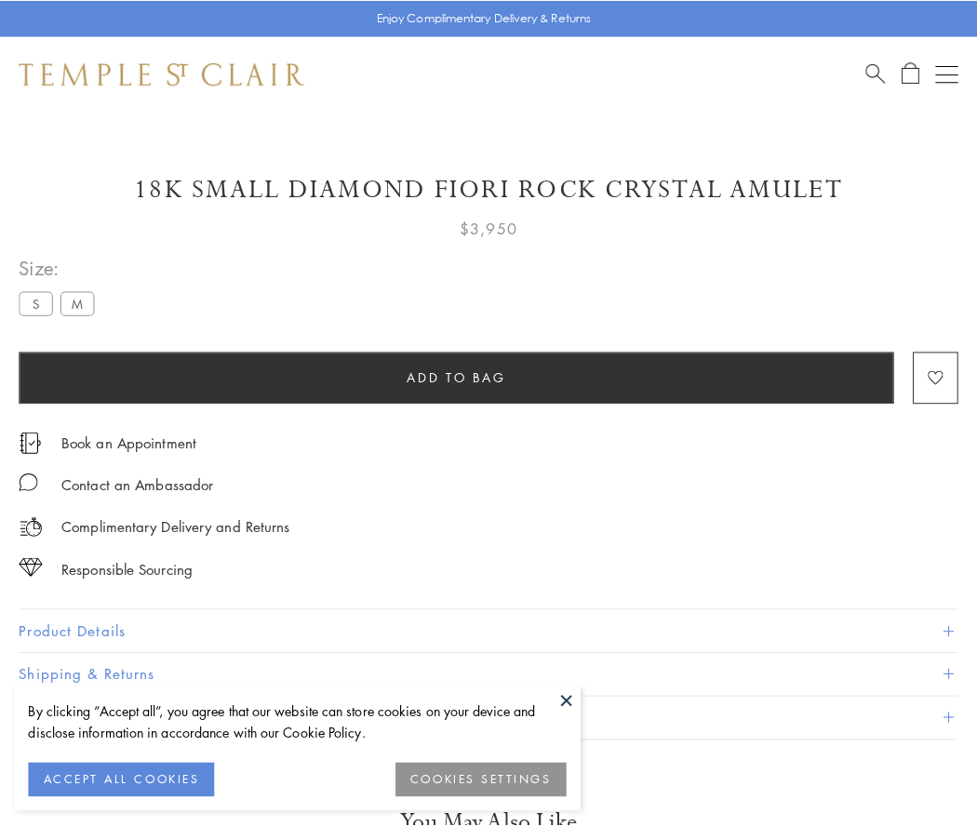
scroll to position [57, 0]
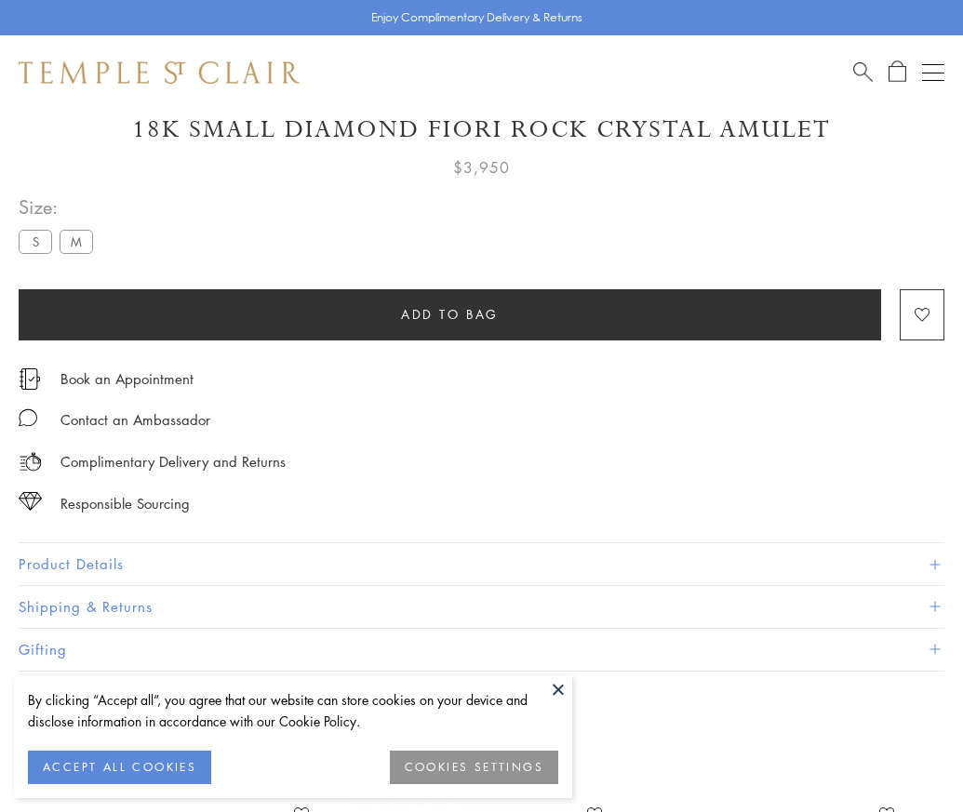
click at [449, 313] on span "Add to bag" at bounding box center [450, 314] width 98 height 20
